Goal: Task Accomplishment & Management: Manage account settings

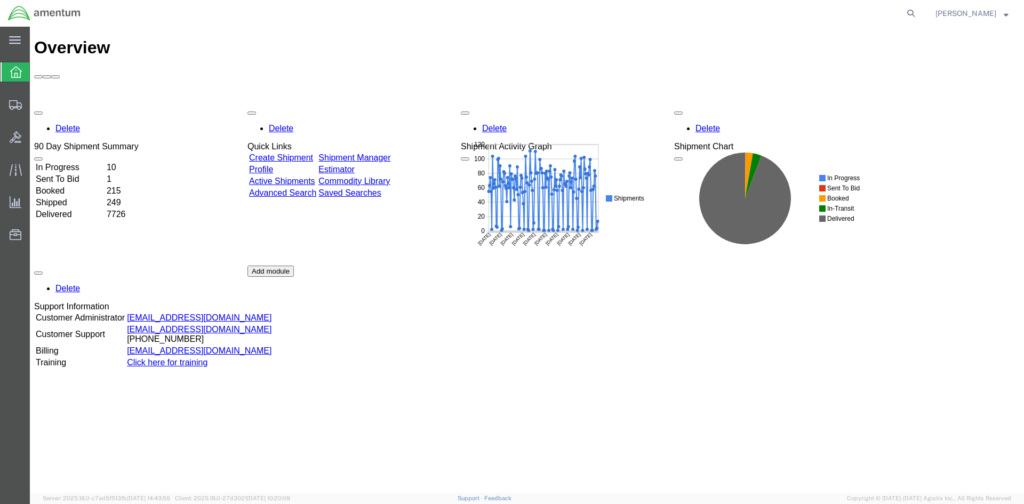
click at [390, 153] on link "Shipment Manager" at bounding box center [354, 157] width 72 height 9
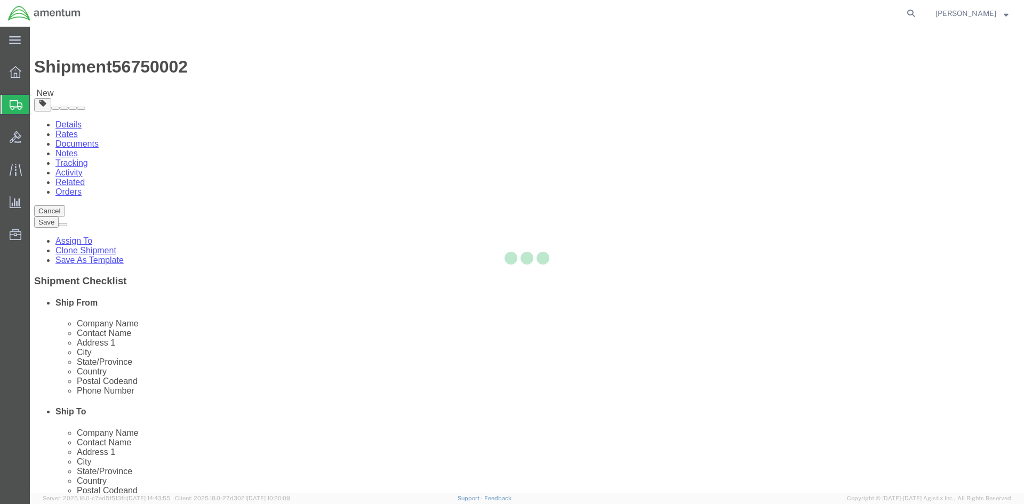
select select "42668"
select select "42735"
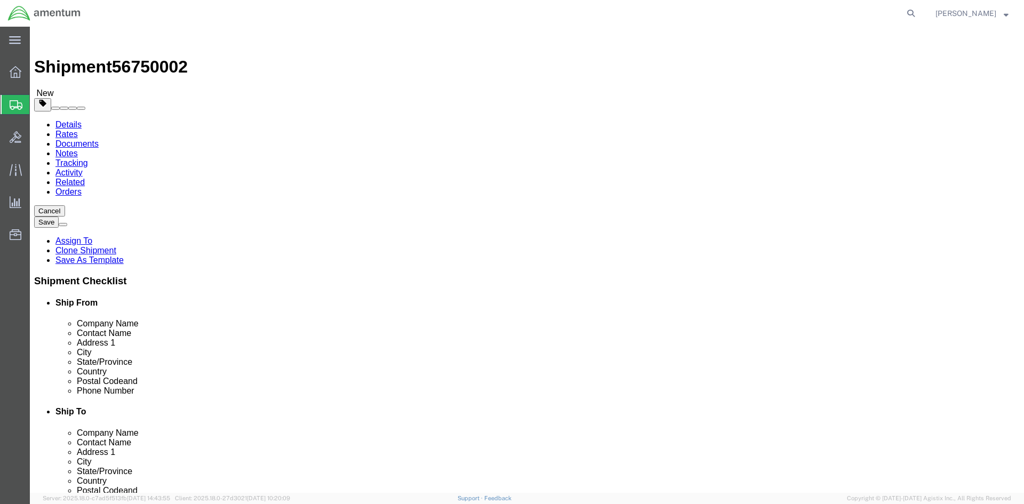
click button "Rate Shipment"
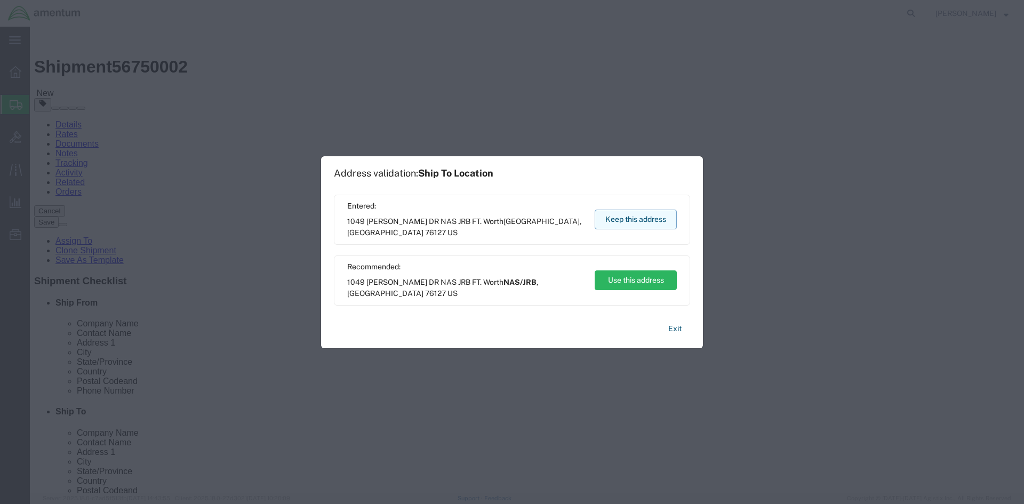
click at [639, 222] on button "Keep this address" at bounding box center [636, 220] width 82 height 20
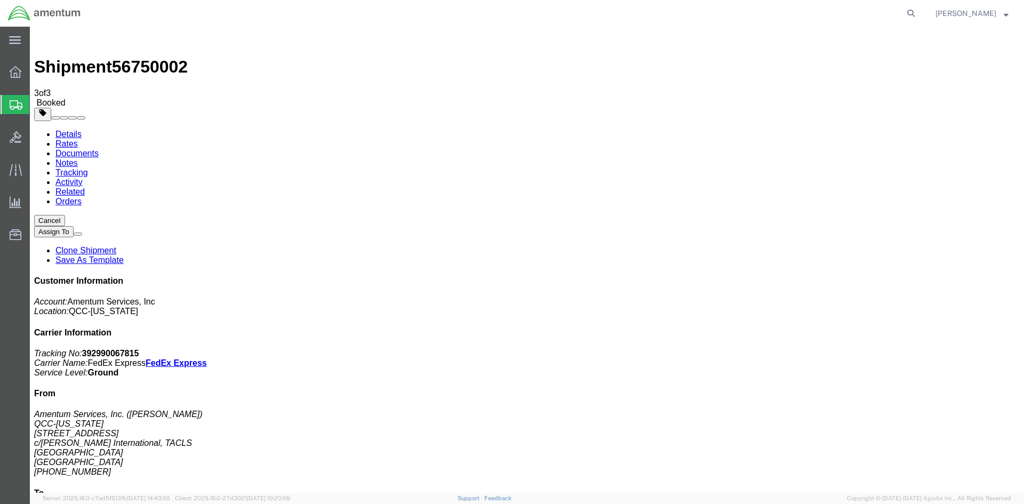
drag, startPoint x: 380, startPoint y: 191, endPoint x: 429, endPoint y: 191, distance: 49.1
copy td "392990067815"
click at [37, 74] on span "Overview" at bounding box center [32, 71] width 7 height 21
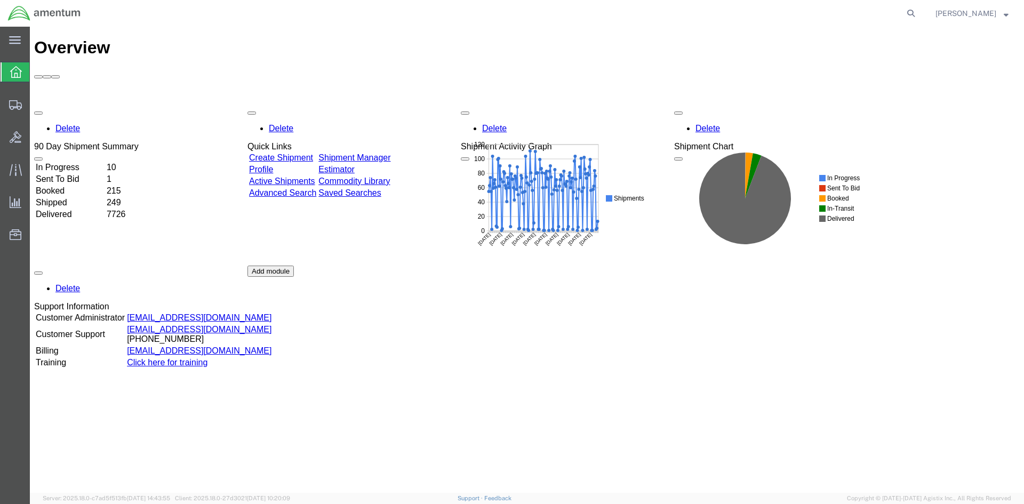
click at [378, 153] on link "Shipment Manager" at bounding box center [354, 157] width 72 height 9
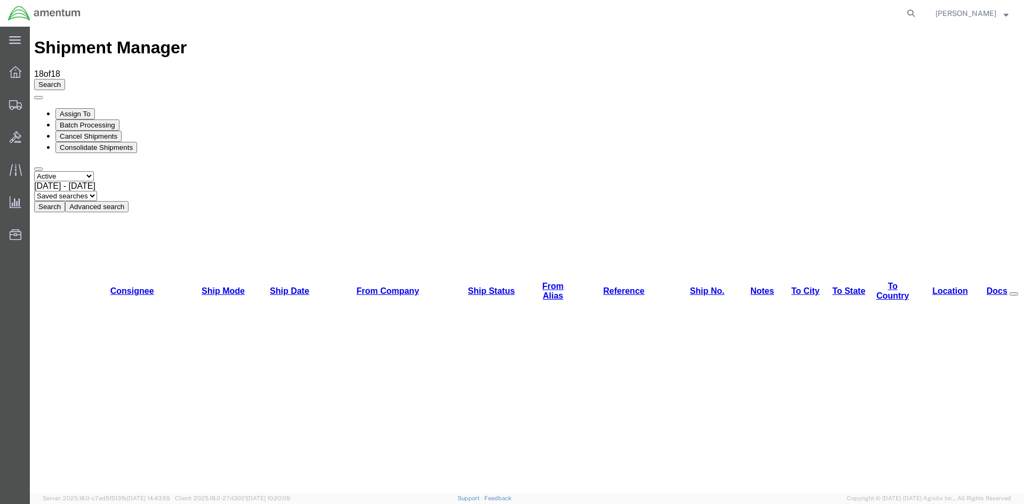
click at [65, 201] on button "Search" at bounding box center [49, 206] width 31 height 11
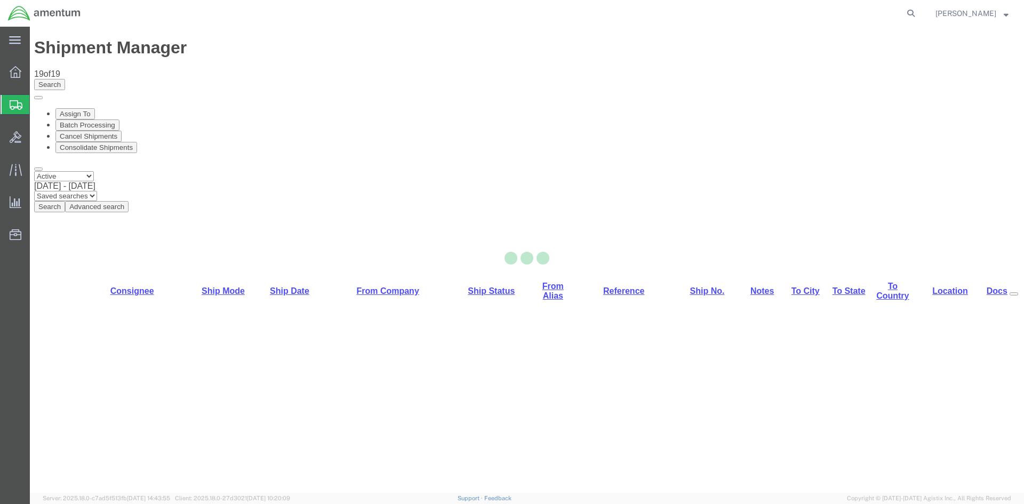
select select "42668"
select select "42702"
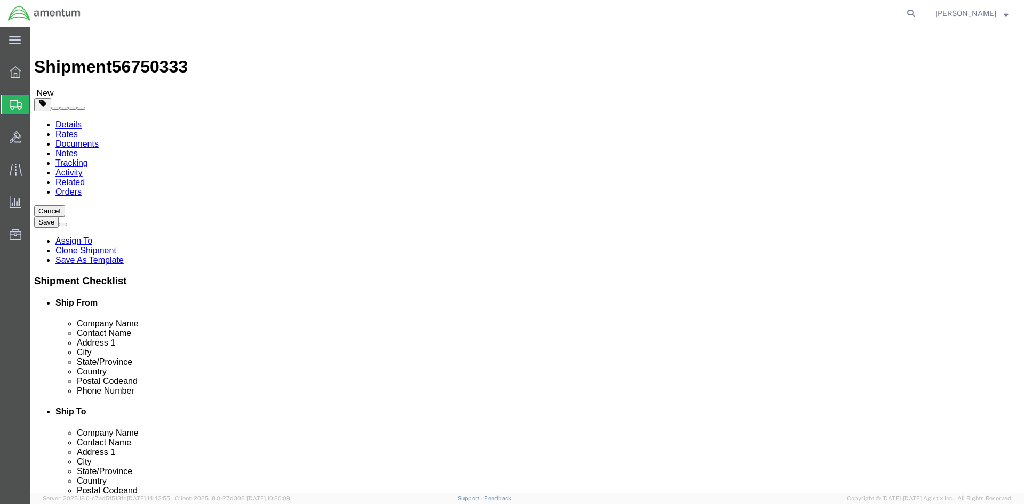
click button "Rate Shipment"
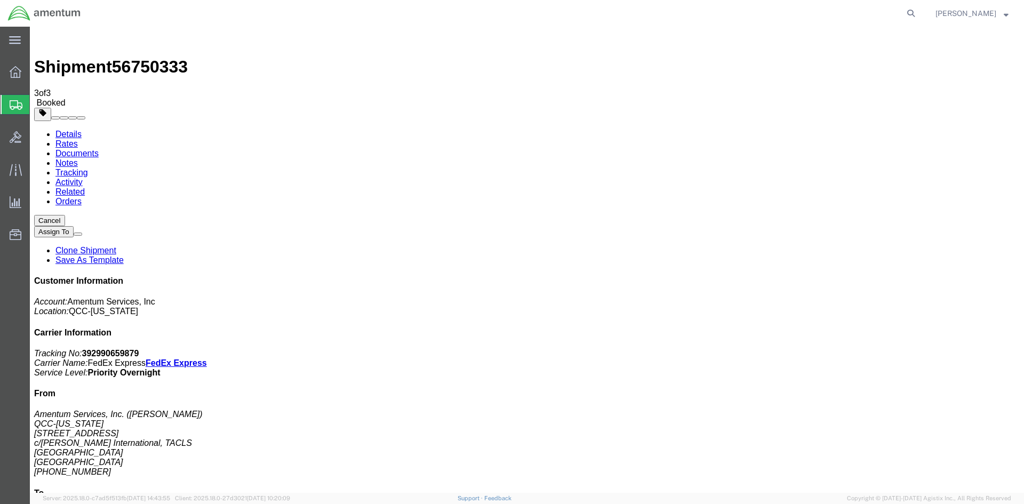
drag, startPoint x: 380, startPoint y: 189, endPoint x: 423, endPoint y: 187, distance: 42.7
copy td "392990659879"
drag, startPoint x: 445, startPoint y: 191, endPoint x: 37, endPoint y: 267, distance: 414.4
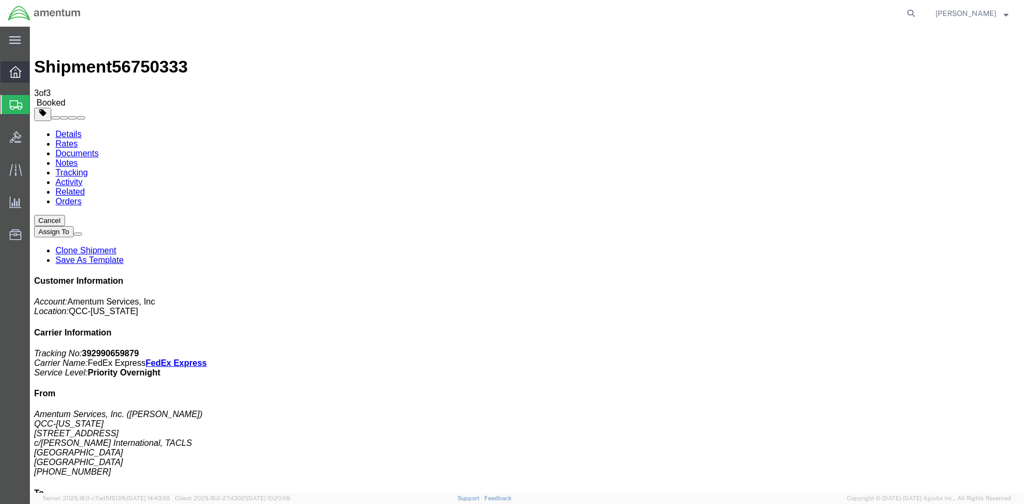
click at [37, 71] on span "Overview" at bounding box center [32, 71] width 7 height 21
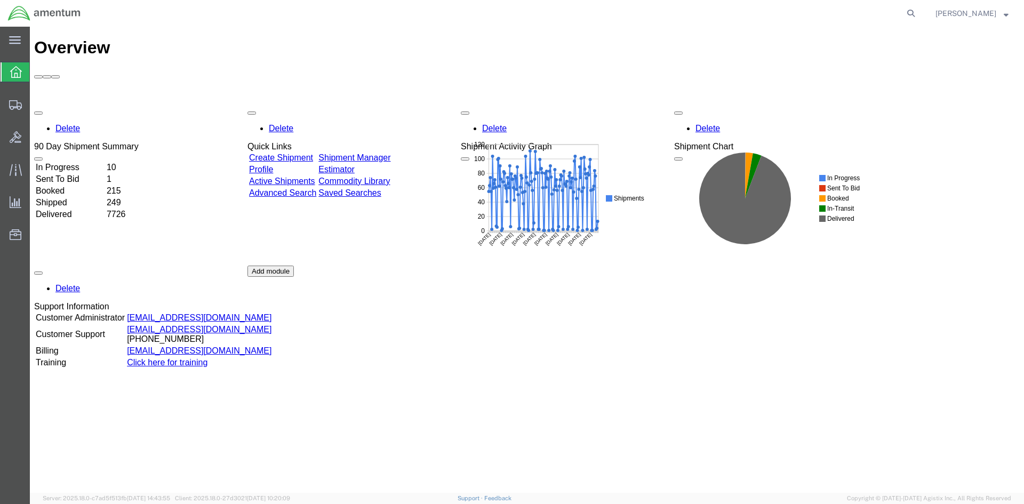
click at [371, 153] on link "Shipment Manager" at bounding box center [354, 157] width 72 height 9
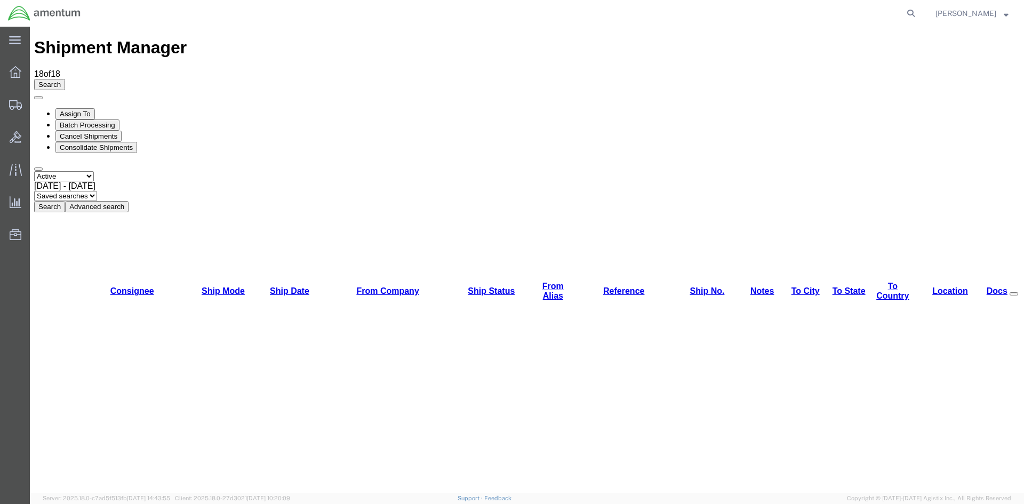
click at [65, 201] on button "Search" at bounding box center [49, 206] width 31 height 11
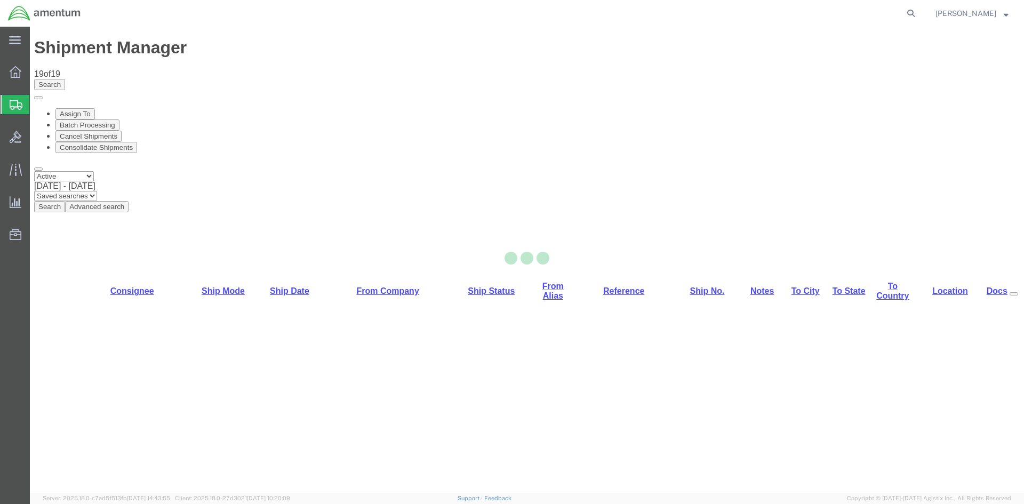
select select "42668"
select select "42739"
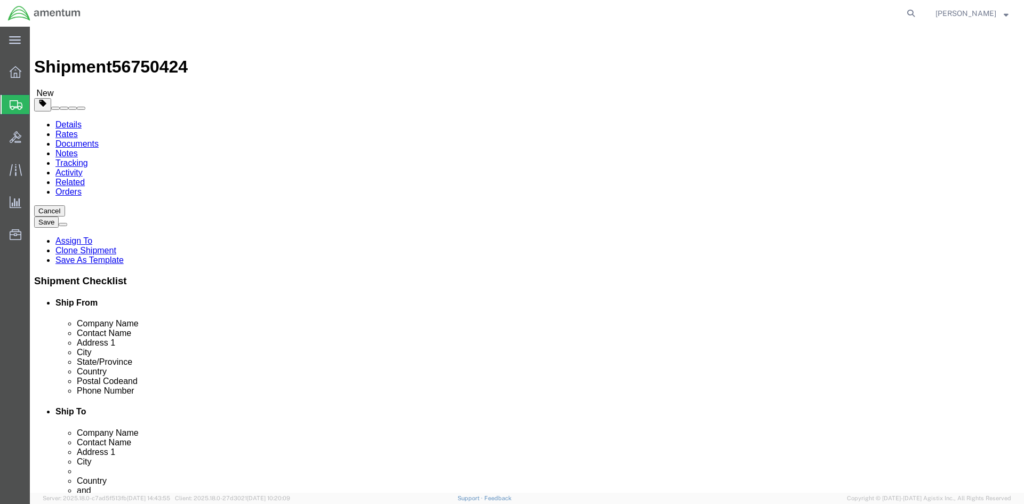
click icon
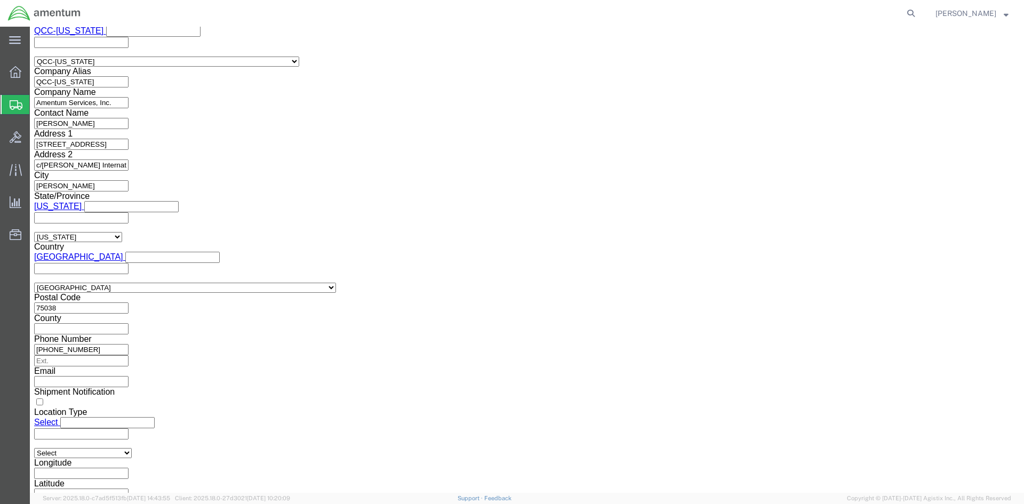
scroll to position [800, 0]
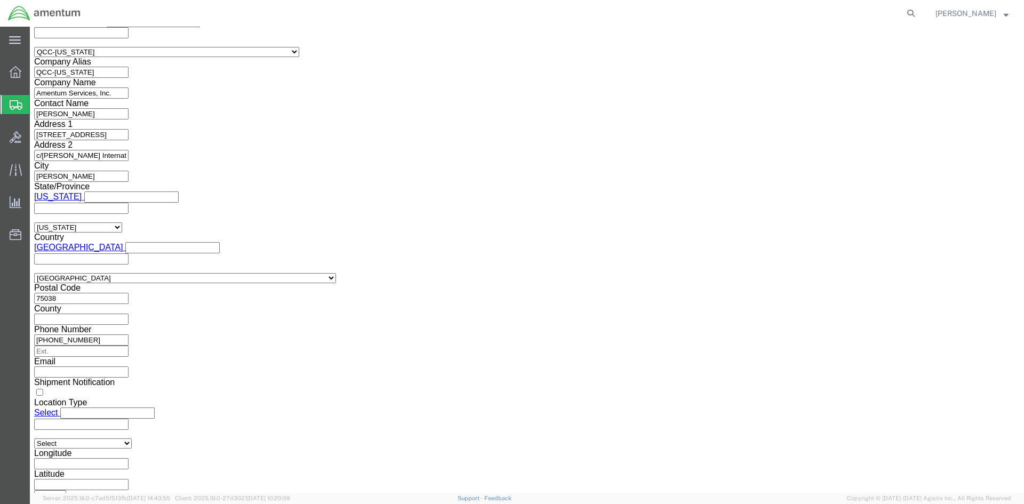
click select "Select AES-Direct EEI Carrier File EEI EEI Exempt"
select select "AESD"
click select "Select AES-Direct EEI Carrier File EEI EEI Exempt"
click button "Rate Shipment"
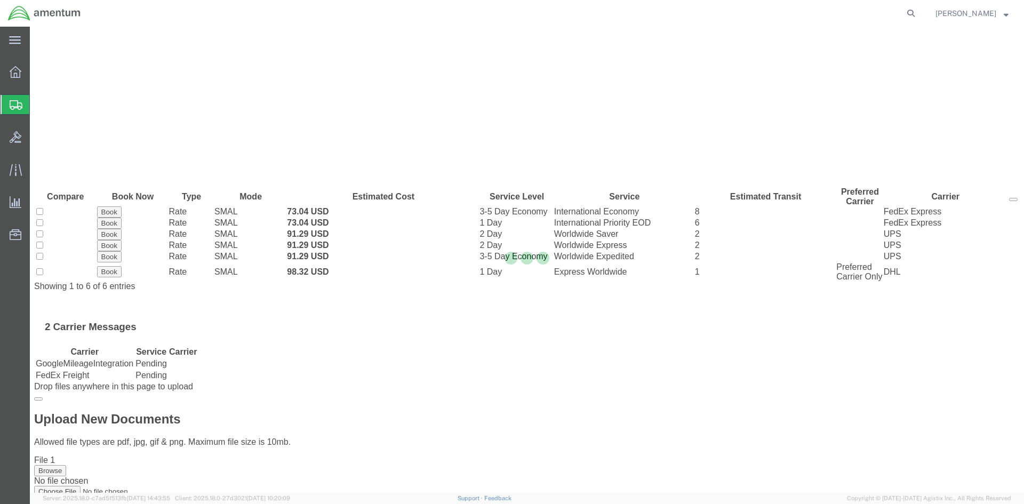
scroll to position [0, 0]
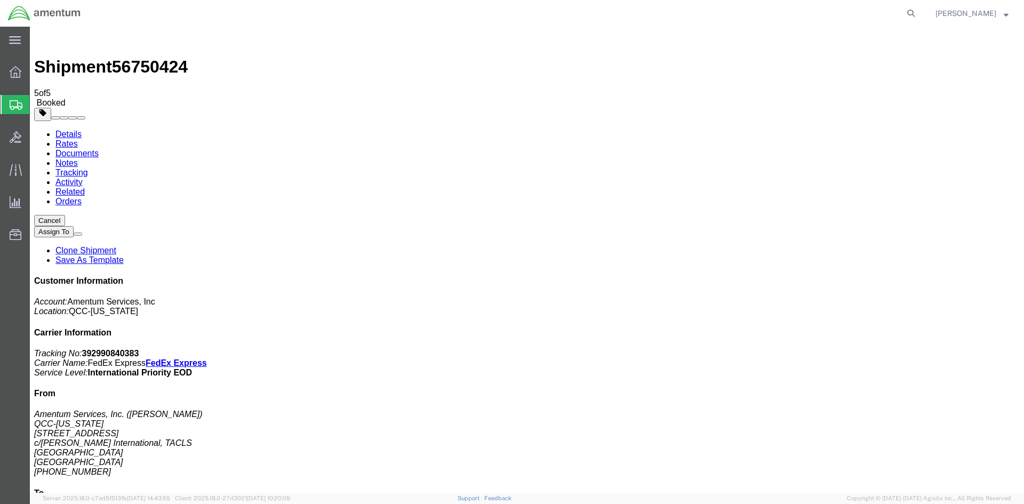
click at [37, 74] on span "Overview" at bounding box center [32, 71] width 7 height 21
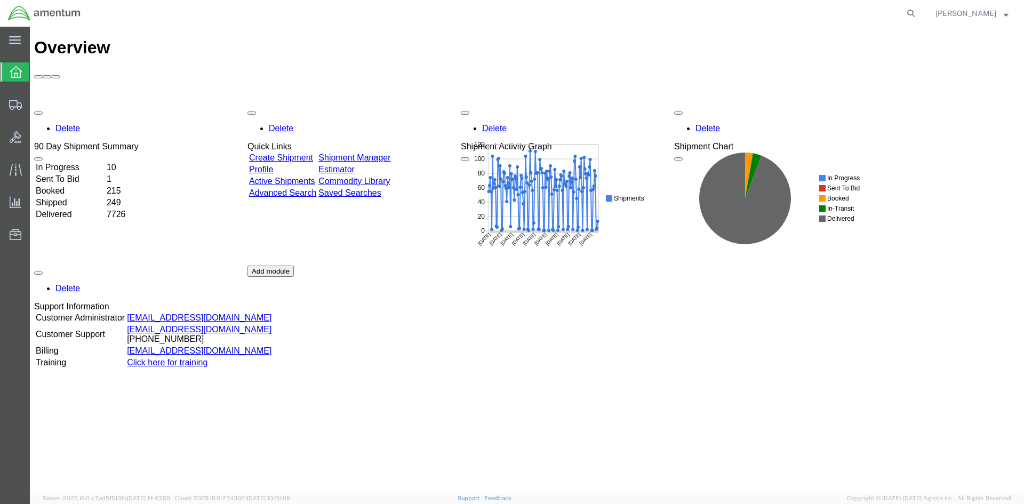
click at [381, 153] on link "Shipment Manager" at bounding box center [354, 157] width 72 height 9
